Goal: Task Accomplishment & Management: Complete application form

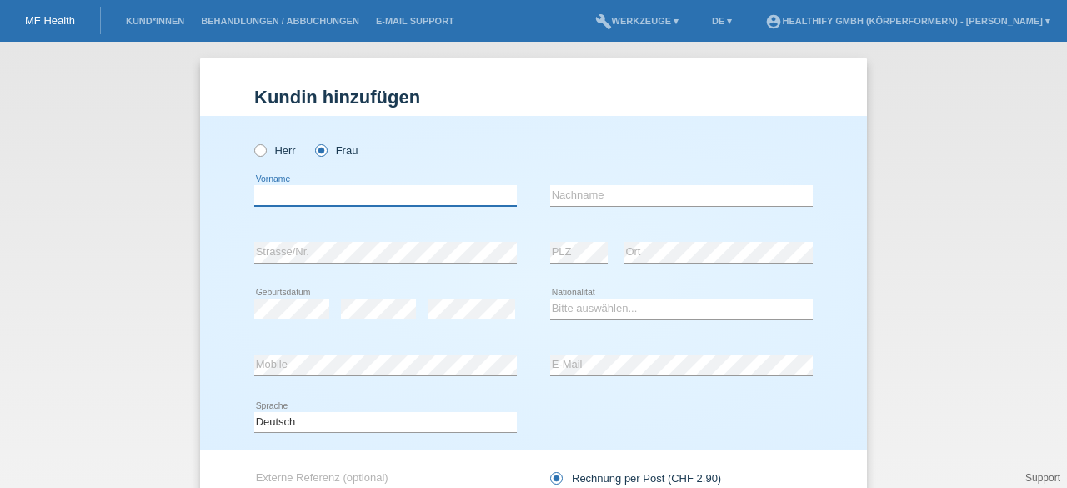
click at [310, 188] on input "text" at bounding box center [385, 195] width 263 height 21
type input "Stieger"
click at [600, 199] on input "text" at bounding box center [681, 195] width 263 height 21
type input "Iren"
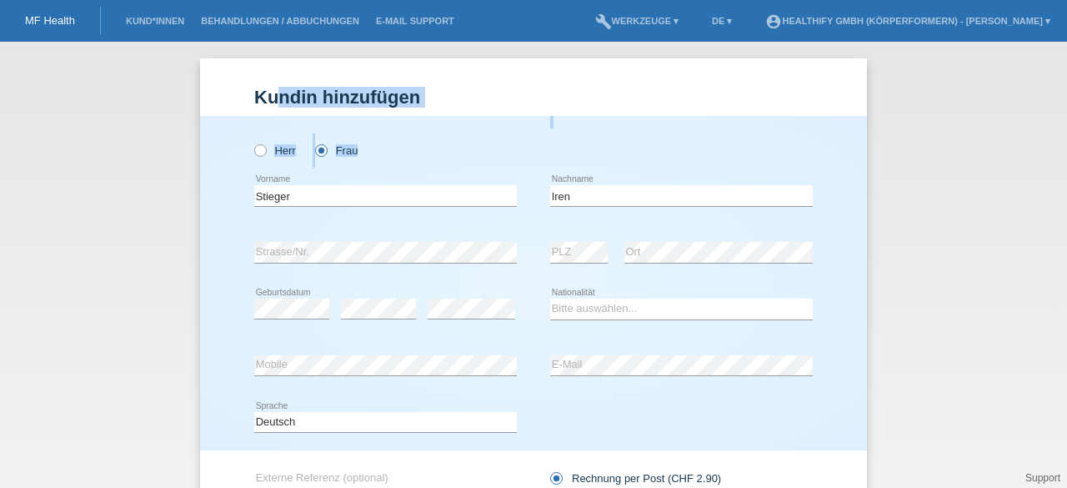
drag, startPoint x: 273, startPoint y: 77, endPoint x: 292, endPoint y: 180, distance: 105.0
click at [292, 180] on div "Kund*in hinzufügen Kunde hinzufügen Kundin hinzufügen Herr [PERSON_NAME] error …" at bounding box center [533, 340] width 667 height 565
click at [639, 304] on select "Bitte auswählen... [GEOGRAPHIC_DATA] [GEOGRAPHIC_DATA] [GEOGRAPHIC_DATA] [GEOGR…" at bounding box center [681, 308] width 263 height 20
select select "CH"
click at [550, 298] on select "Bitte auswählen... [GEOGRAPHIC_DATA] [GEOGRAPHIC_DATA] [GEOGRAPHIC_DATA] [GEOGR…" at bounding box center [681, 308] width 263 height 20
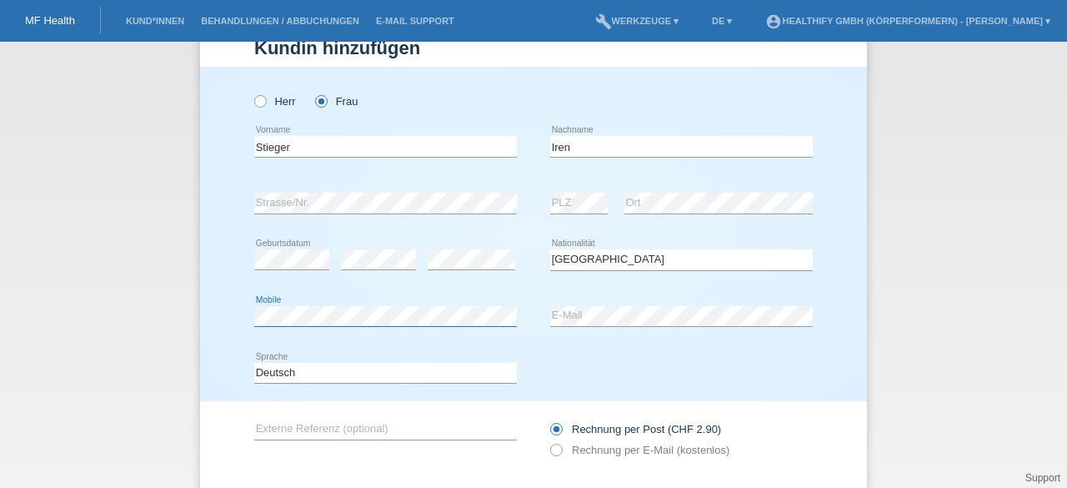
scroll to position [152, 0]
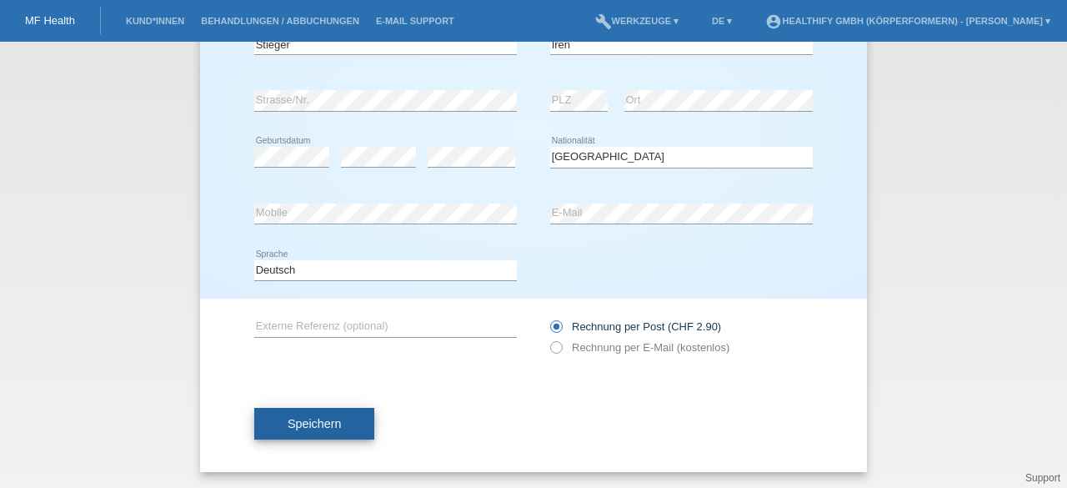
click at [316, 418] on span "Speichern" at bounding box center [314, 423] width 53 height 13
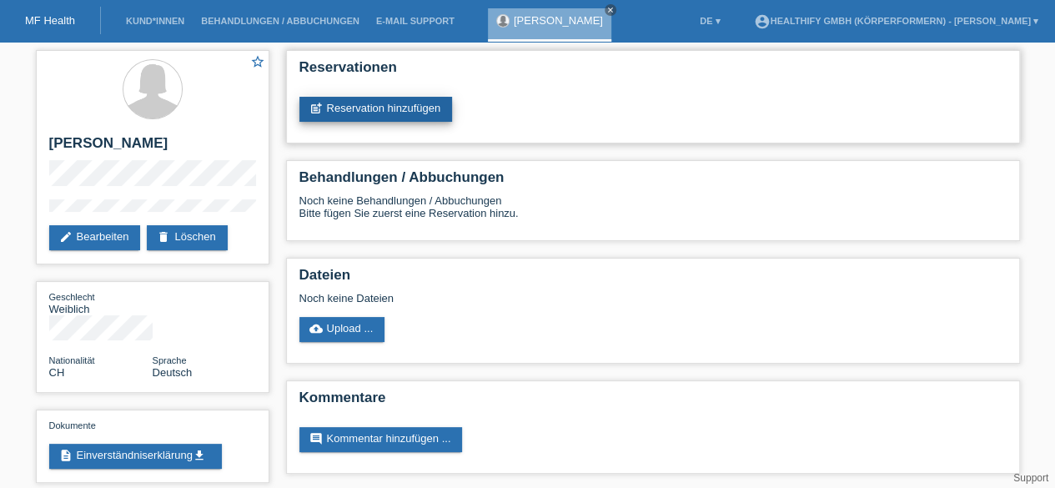
click at [439, 103] on link "post_add Reservation hinzufügen" at bounding box center [375, 109] width 153 height 25
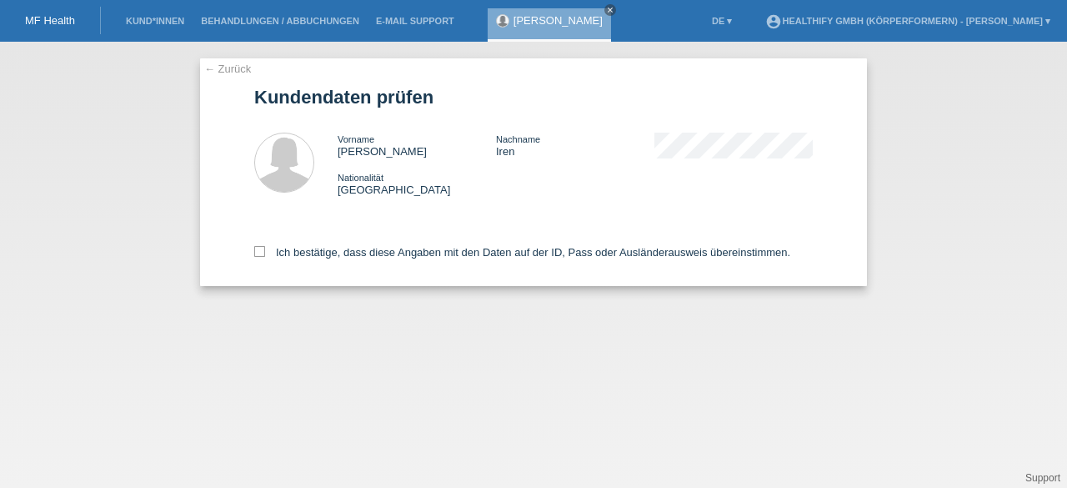
click at [305, 262] on div "Ich bestätige, dass diese Angaben mit den Daten auf der ID, Pass oder Ausländer…" at bounding box center [533, 249] width 559 height 73
click at [324, 250] on label "Ich bestätige, dass diese Angaben mit den Daten auf der ID, Pass oder Ausländer…" at bounding box center [522, 252] width 536 height 13
click at [265, 250] on input "Ich bestätige, dass diese Angaben mit den Daten auf der ID, Pass oder Ausländer…" at bounding box center [259, 251] width 11 height 11
checkbox input "true"
